Goal: Task Accomplishment & Management: Manage account settings

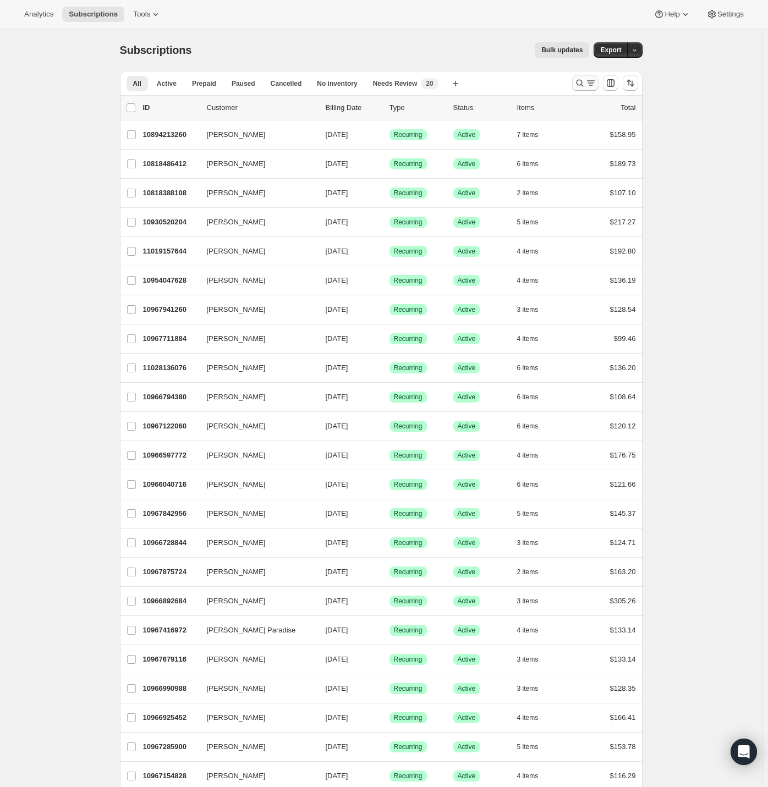
click at [585, 84] on icon "Search and filter results" at bounding box center [579, 83] width 11 height 11
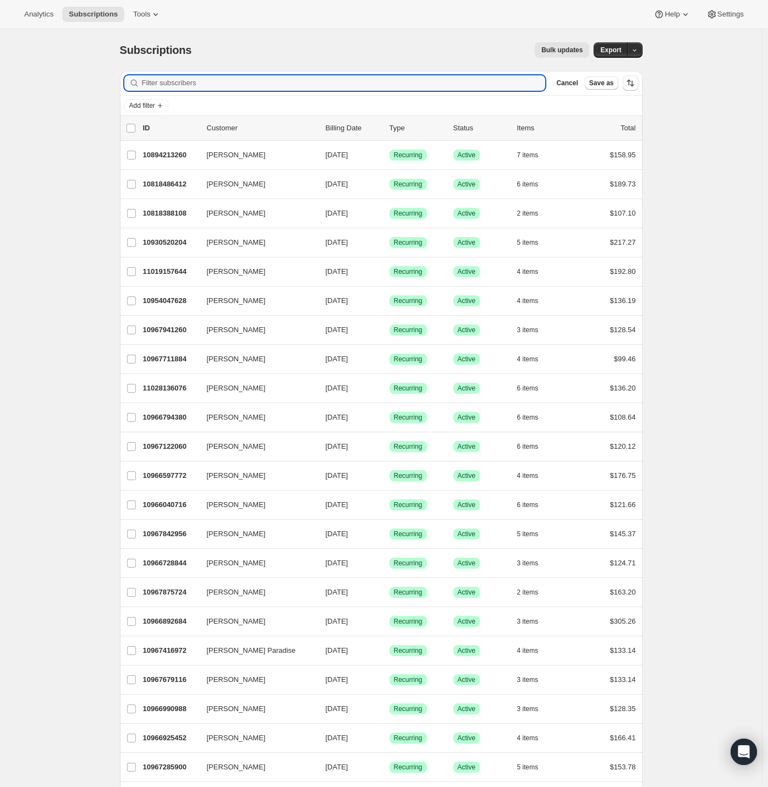
paste input "[EMAIL_ADDRESS][DOMAIN_NAME]"
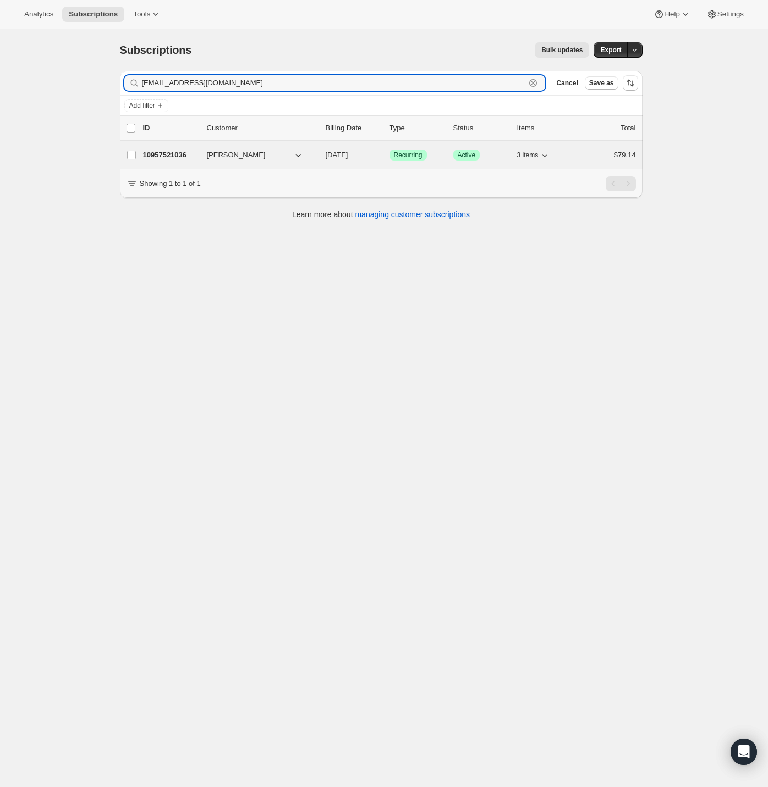
type input "[EMAIL_ADDRESS][DOMAIN_NAME]"
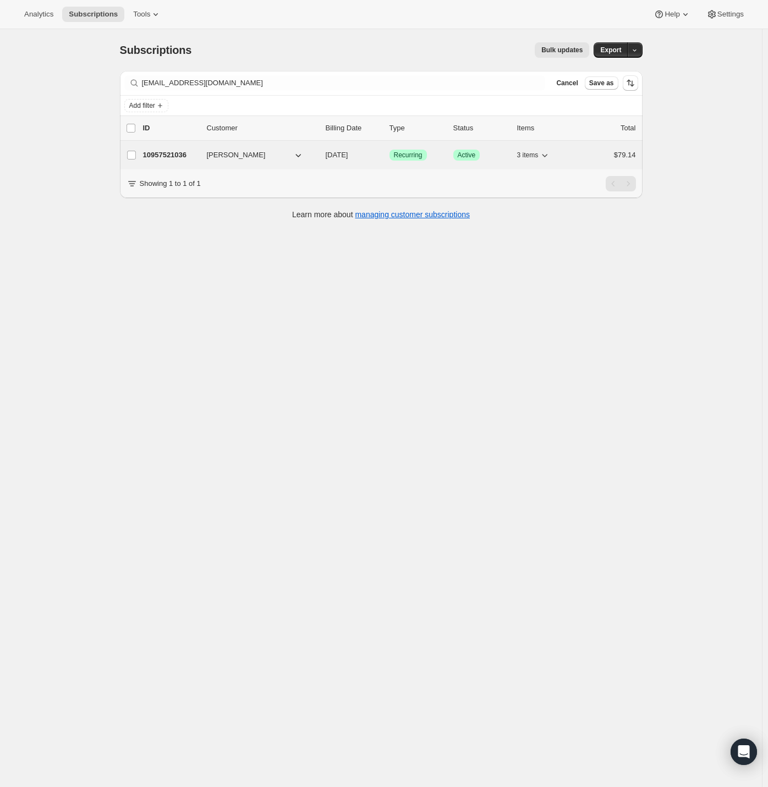
click at [178, 150] on p "10957521036" at bounding box center [170, 155] width 55 height 11
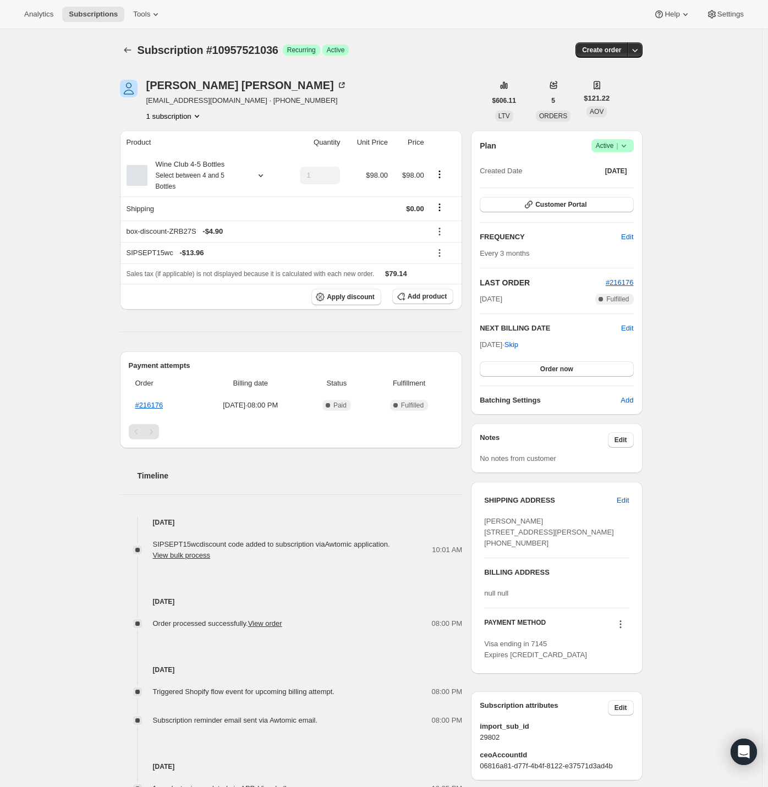
click at [629, 142] on icon at bounding box center [623, 145] width 11 height 11
click at [623, 184] on span "Cancel subscription" at bounding box center [611, 186] width 62 height 8
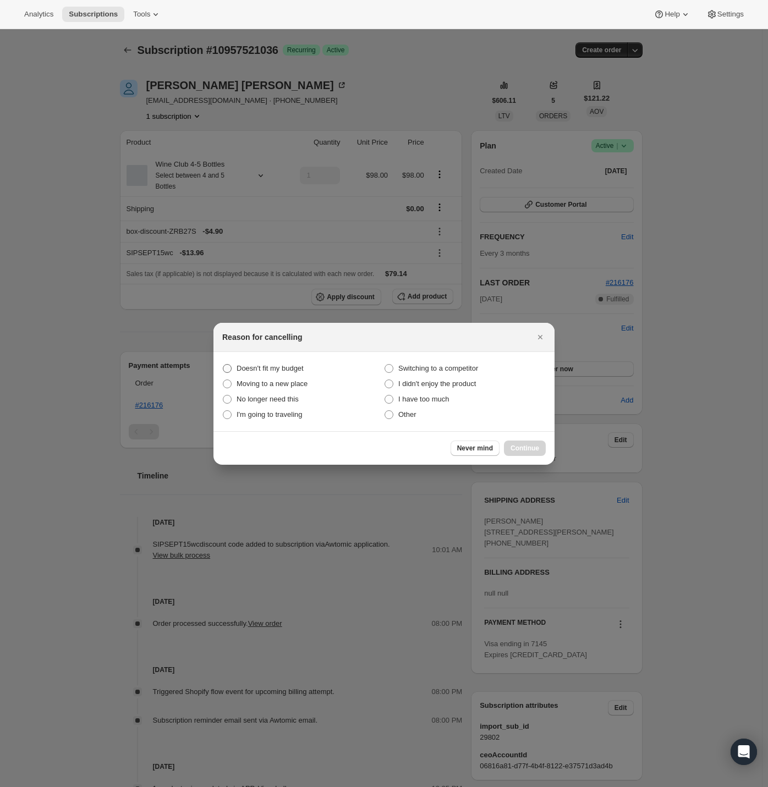
drag, startPoint x: 262, startPoint y: 364, endPoint x: 270, endPoint y: 374, distance: 12.5
click at [262, 364] on span "Doesn't fit my budget" at bounding box center [270, 368] width 67 height 8
click at [223, 364] on budget "Doesn't fit my budget" at bounding box center [223, 364] width 1 height 1
radio budget "true"
click at [519, 447] on span "Continue" at bounding box center [524, 448] width 29 height 9
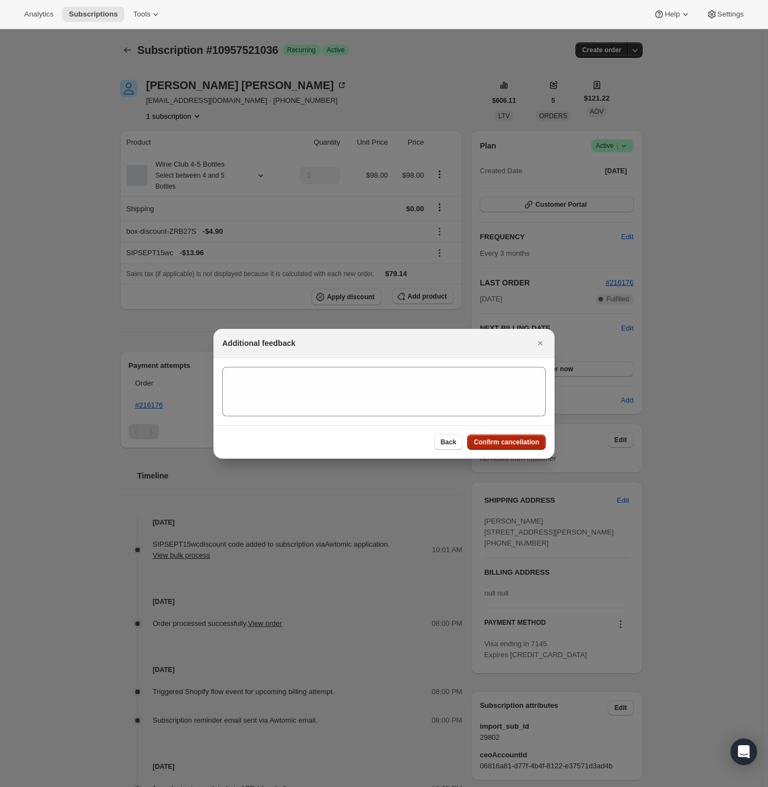
click at [504, 441] on span "Confirm cancellation" at bounding box center [506, 442] width 65 height 9
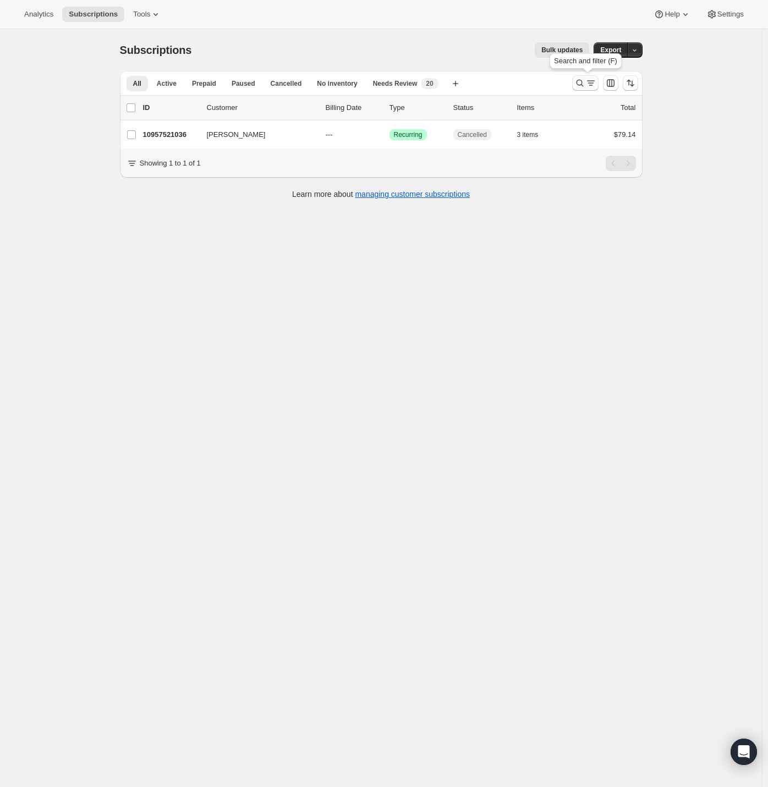
click at [588, 82] on icon "Search and filter results" at bounding box center [590, 83] width 11 height 11
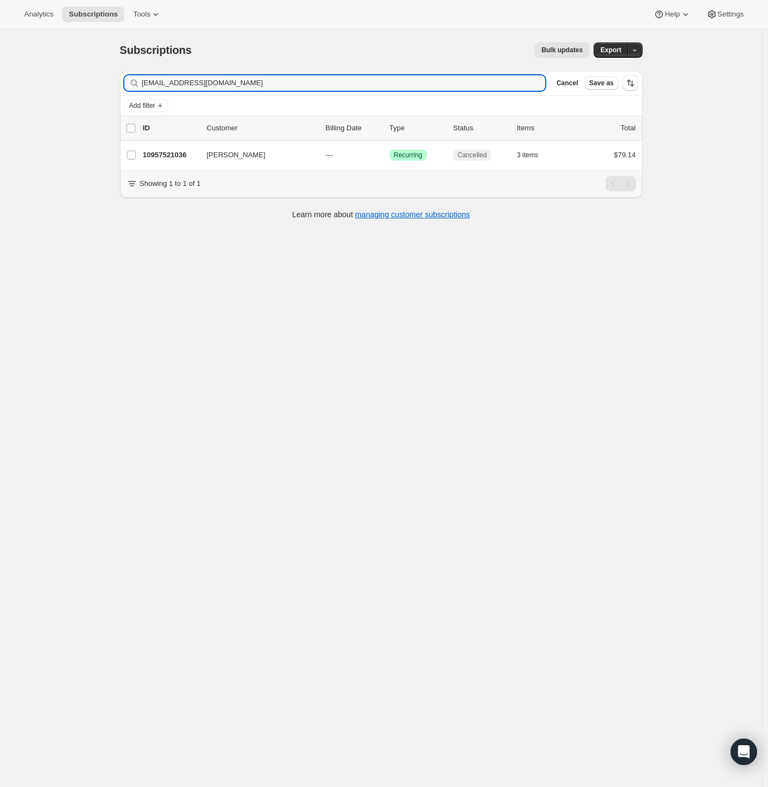
drag, startPoint x: 240, startPoint y: 82, endPoint x: 49, endPoint y: 86, distance: 190.9
click at [49, 86] on div "Subscriptions. This page is ready Subscriptions Bulk updates More actions Bulk …" at bounding box center [381, 422] width 762 height 787
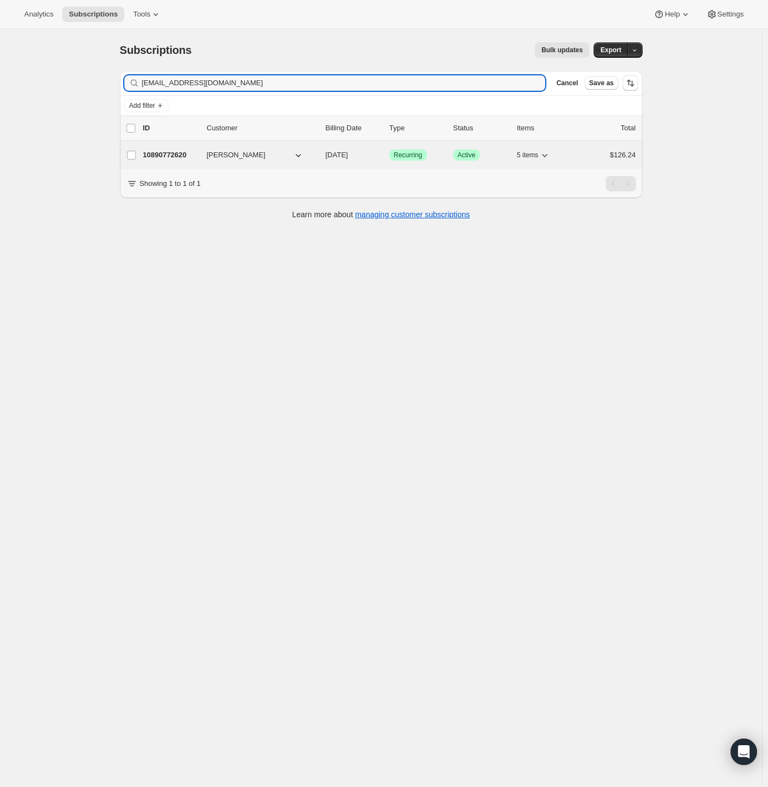
type input "[EMAIL_ADDRESS][DOMAIN_NAME]"
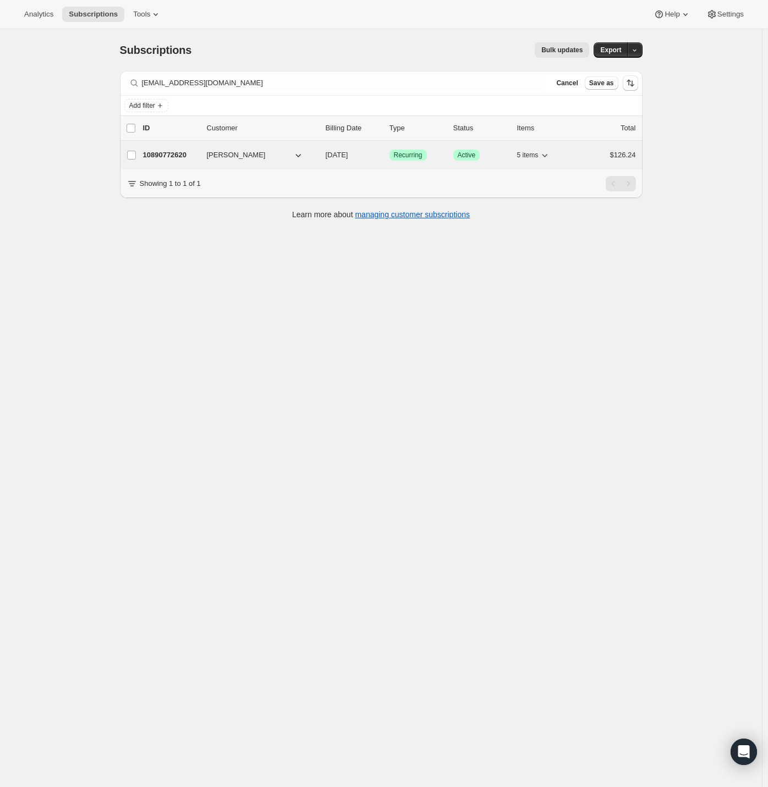
click at [154, 150] on p "10890772620" at bounding box center [170, 155] width 55 height 11
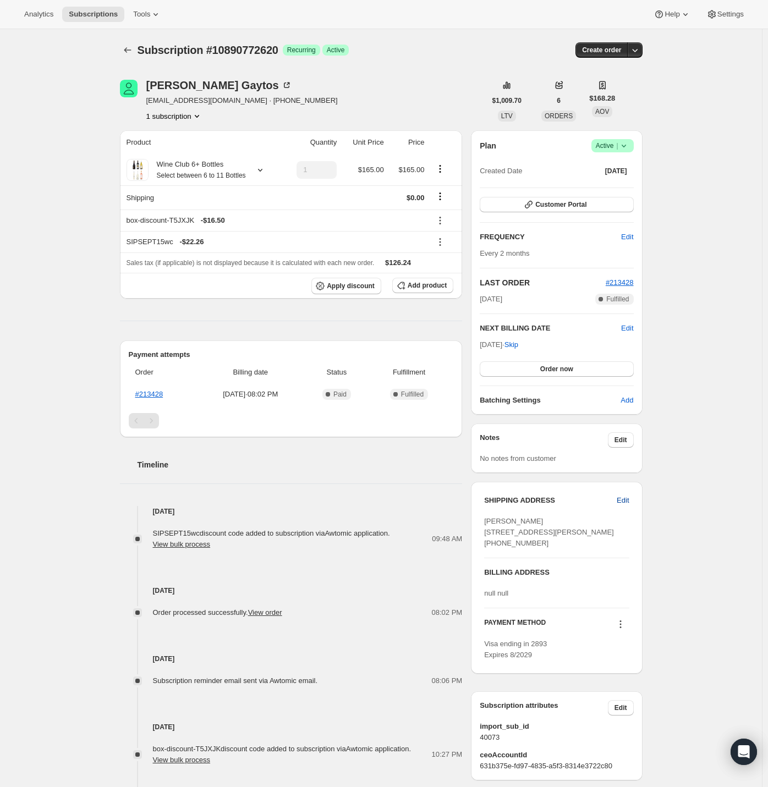
click at [622, 498] on span "Edit" at bounding box center [623, 500] width 12 height 11
select select "[GEOGRAPHIC_DATA]"
select select "KY"
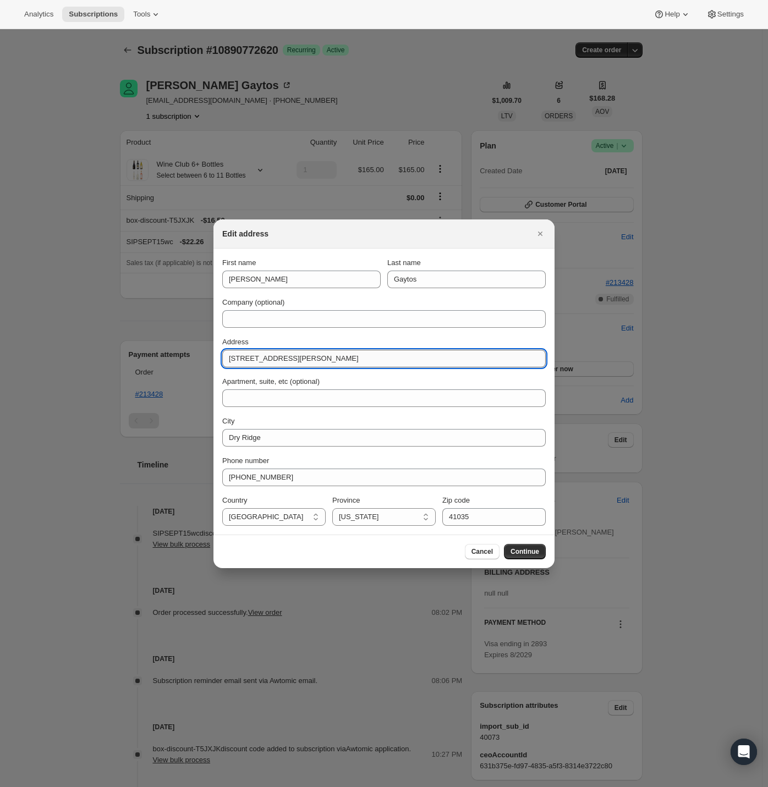
drag, startPoint x: 339, startPoint y: 354, endPoint x: 227, endPoint y: 350, distance: 111.7
click at [227, 350] on input "[STREET_ADDRESS][PERSON_NAME]" at bounding box center [383, 359] width 323 height 18
paste input "[STREET_ADDRESS][PERSON_NAME]"
click at [300, 359] on input "[STREET_ADDRESS][PERSON_NAME][PERSON_NAME]" at bounding box center [383, 359] width 323 height 18
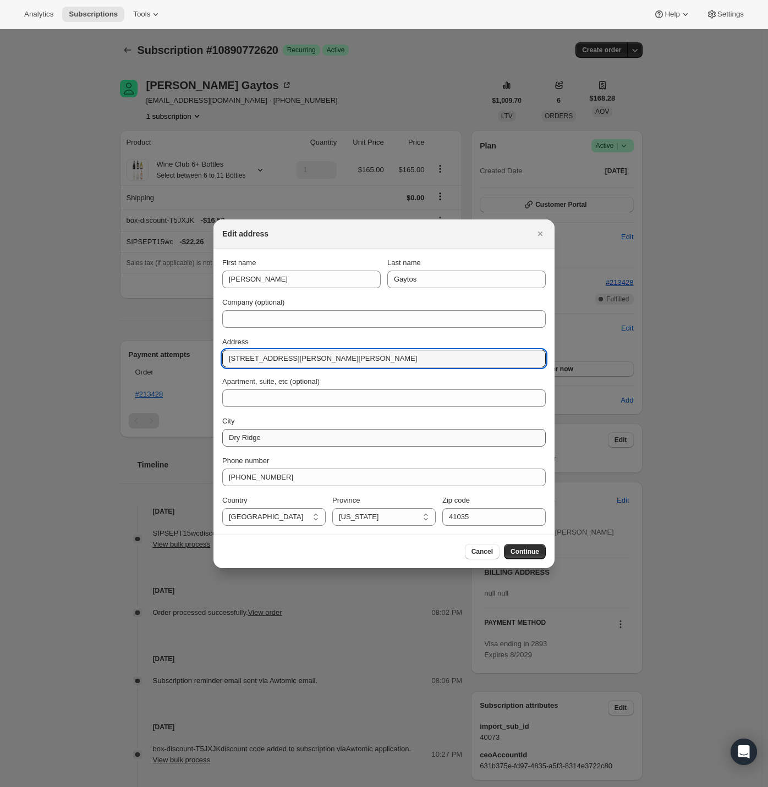
type input "[STREET_ADDRESS][PERSON_NAME][PERSON_NAME]"
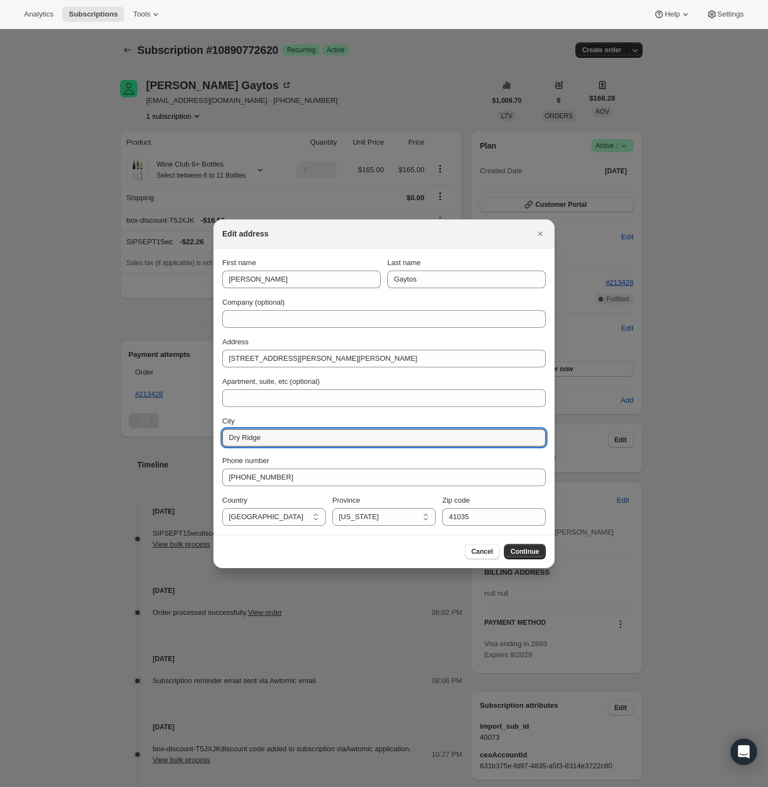
drag, startPoint x: 272, startPoint y: 438, endPoint x: 221, endPoint y: 438, distance: 51.2
click at [221, 438] on section "First name [GEOGRAPHIC_DATA] Last name Gaytos Company (optional) Address [STREE…" at bounding box center [383, 392] width 341 height 286
paste input "[PERSON_NAME]"
type input "[PERSON_NAME]"
click at [341, 360] on input "[STREET_ADDRESS][PERSON_NAME][PERSON_NAME]" at bounding box center [383, 359] width 323 height 18
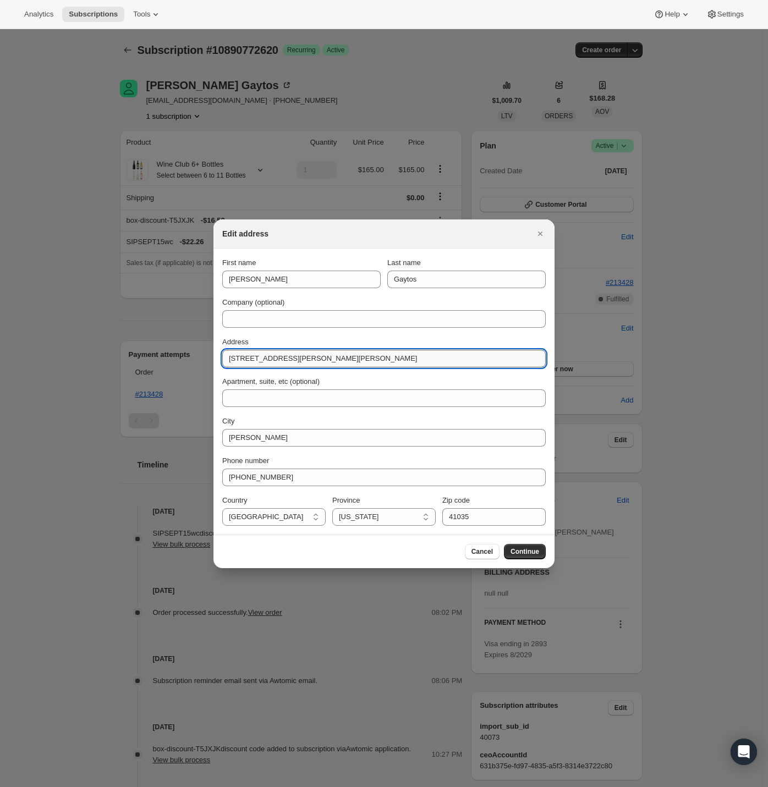
click at [341, 360] on input "[STREET_ADDRESS][PERSON_NAME][PERSON_NAME]" at bounding box center [383, 359] width 323 height 18
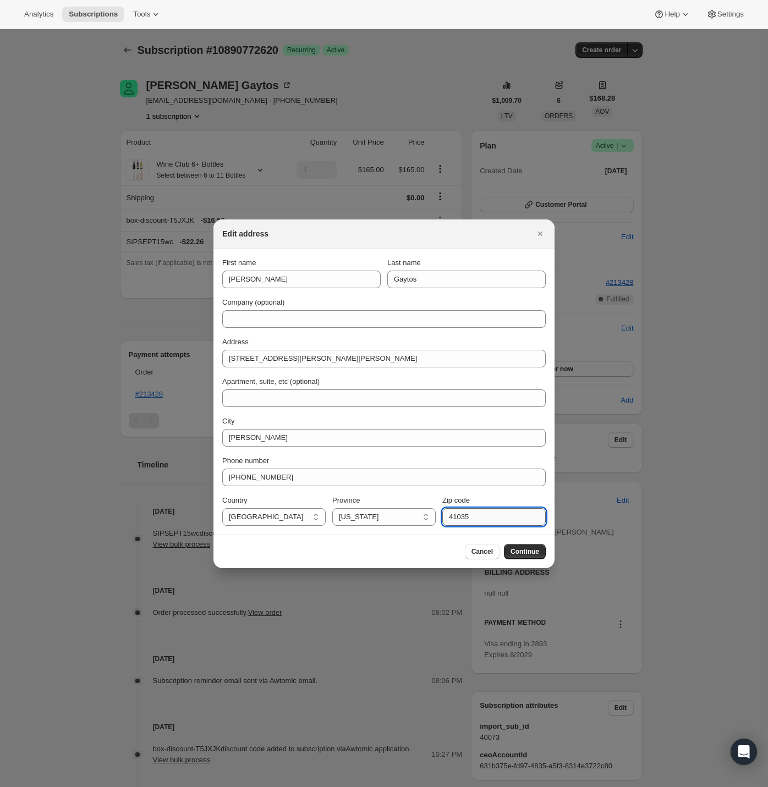
click at [463, 520] on input "41035" at bounding box center [493, 517] width 103 height 18
paste input "0"
type input "41030"
click at [368, 358] on input "[STREET_ADDRESS][PERSON_NAME][PERSON_NAME]" at bounding box center [383, 359] width 323 height 18
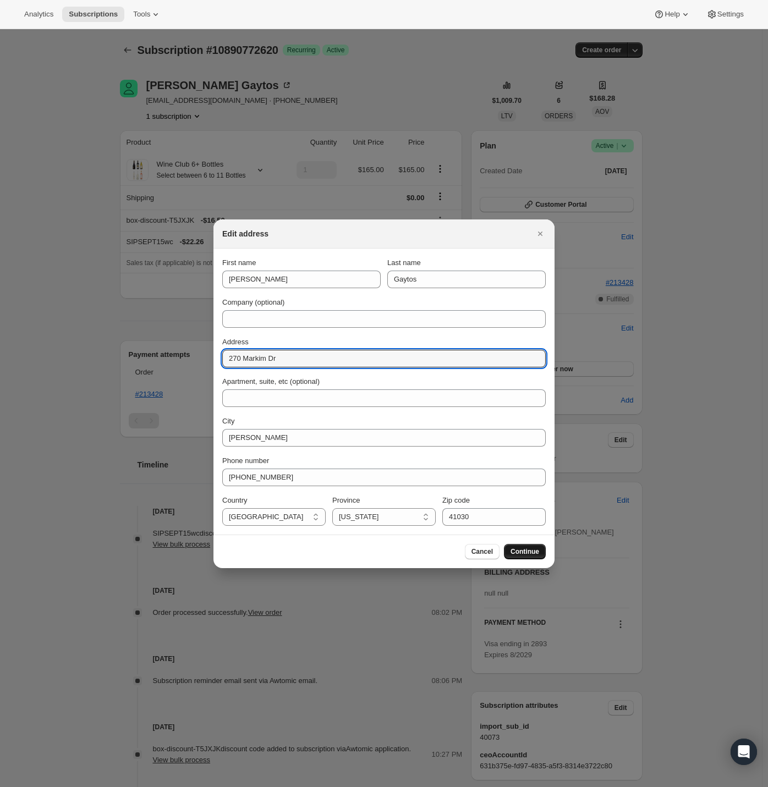
type input "270 Markim Dr"
click at [528, 553] on span "Continue" at bounding box center [524, 551] width 29 height 9
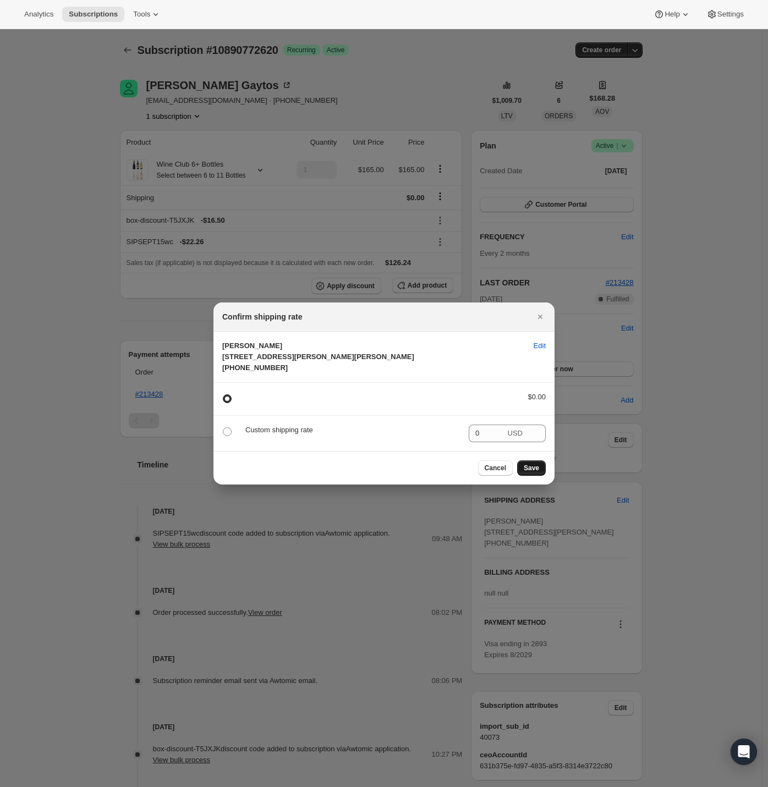
click at [532, 472] on span "Save" at bounding box center [531, 468] width 15 height 9
